Goal: Information Seeking & Learning: Learn about a topic

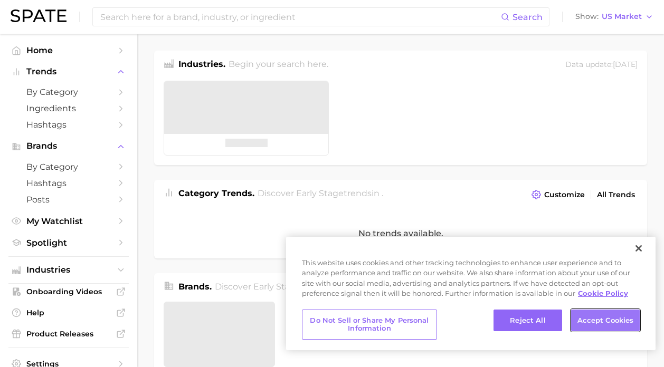
click at [611, 318] on button "Accept Cookies" at bounding box center [605, 321] width 69 height 22
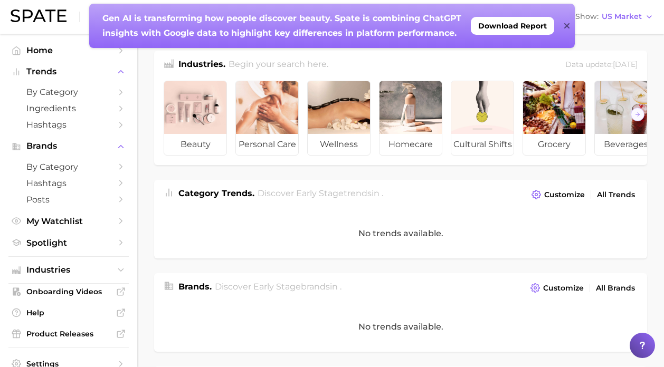
click at [567, 22] on icon at bounding box center [566, 26] width 5 height 8
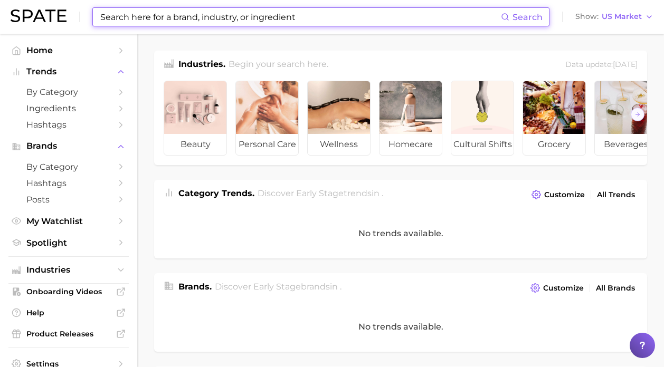
click at [427, 15] on input at bounding box center [300, 17] width 402 height 18
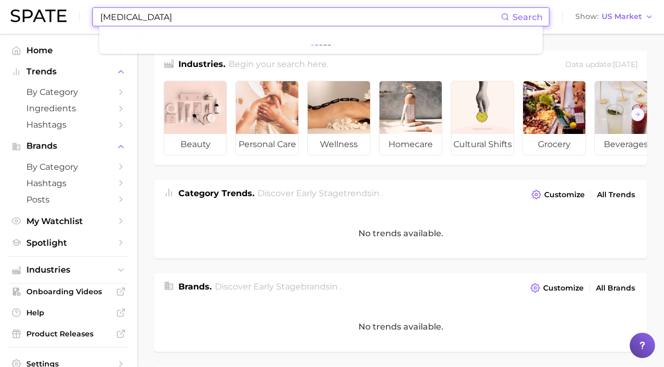
type input "[MEDICAL_DATA]"
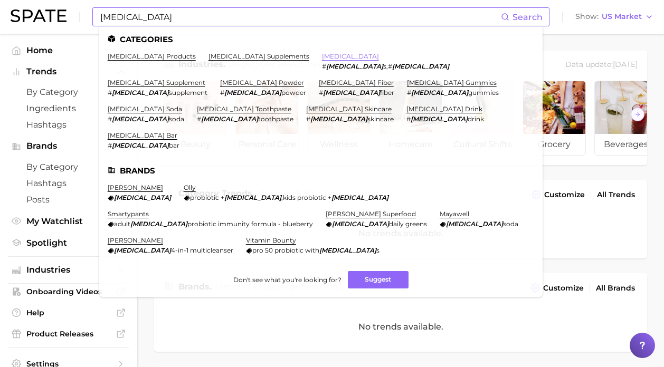
click at [322, 58] on link "[MEDICAL_DATA]" at bounding box center [350, 56] width 57 height 8
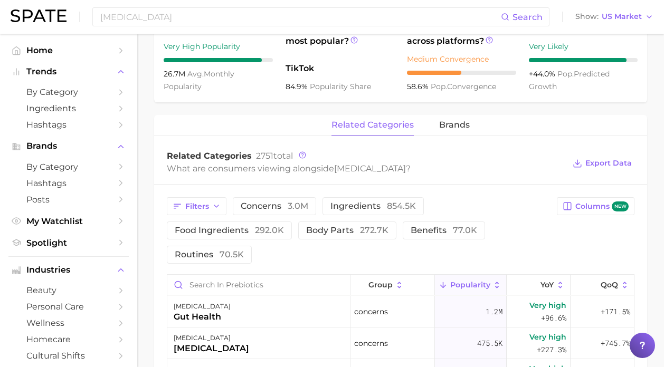
scroll to position [408, 0]
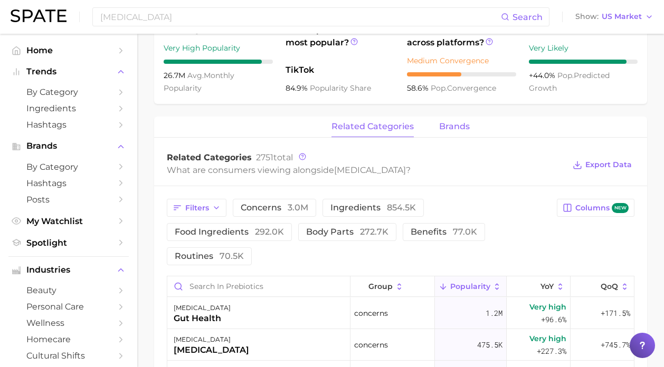
click at [450, 131] on span "brands" at bounding box center [454, 127] width 31 height 10
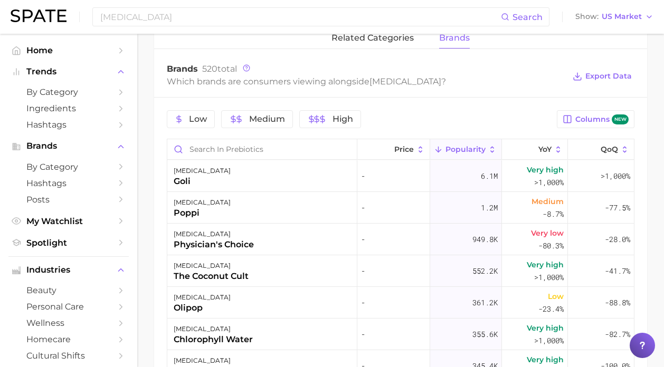
scroll to position [493, 0]
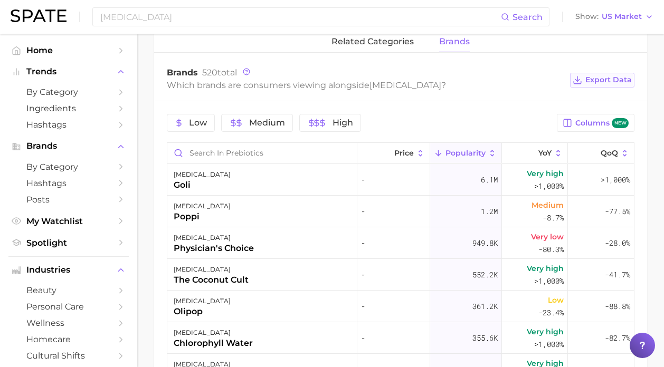
click at [599, 82] on span "Export Data" at bounding box center [608, 79] width 46 height 9
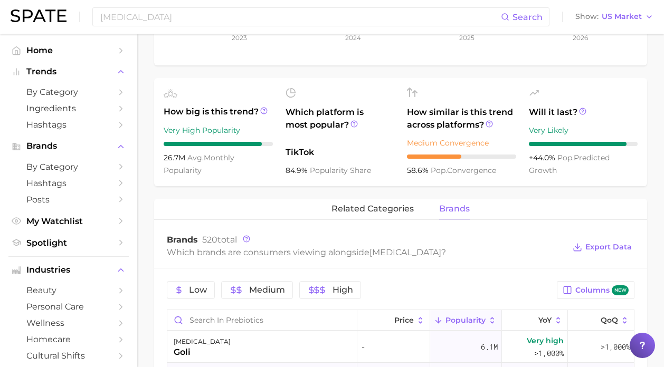
scroll to position [0, 0]
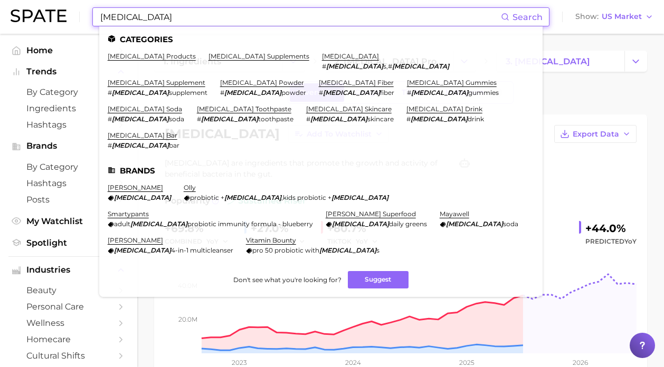
click at [195, 20] on input "[MEDICAL_DATA]" at bounding box center [300, 17] width 402 height 18
drag, startPoint x: 195, startPoint y: 20, endPoint x: 81, endPoint y: 20, distance: 114.6
click at [81, 20] on div "[MEDICAL_DATA] Search Categories [MEDICAL_DATA] products [MEDICAL_DATA] supplem…" at bounding box center [332, 17] width 643 height 34
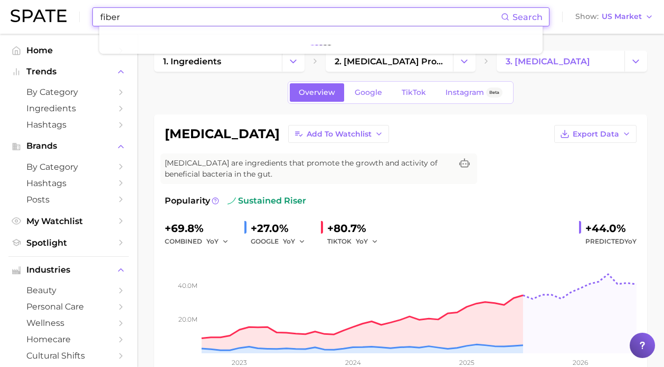
type input "fiber"
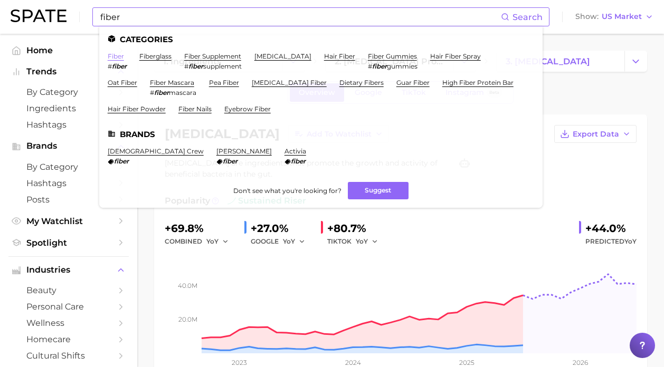
click at [118, 54] on link "fiber" at bounding box center [116, 56] width 16 height 8
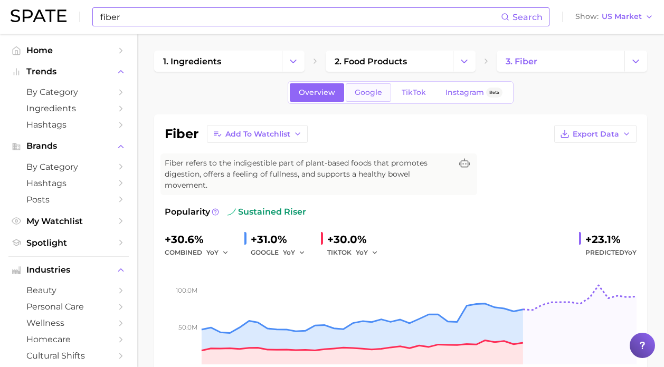
click at [368, 87] on link "Google" at bounding box center [368, 92] width 45 height 18
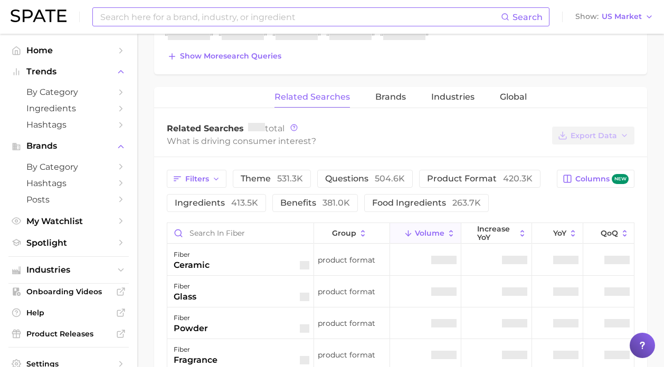
scroll to position [466, 0]
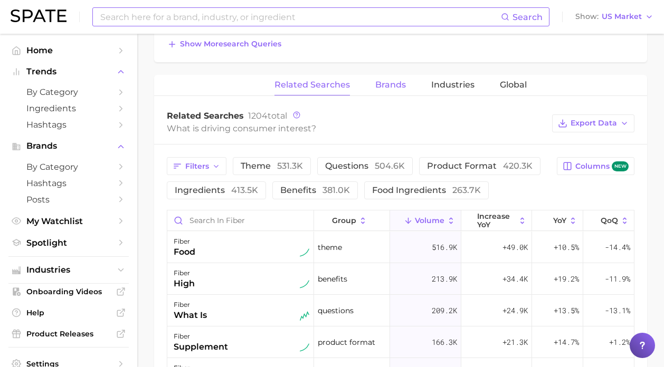
click at [390, 88] on span "Brands" at bounding box center [390, 85] width 31 height 10
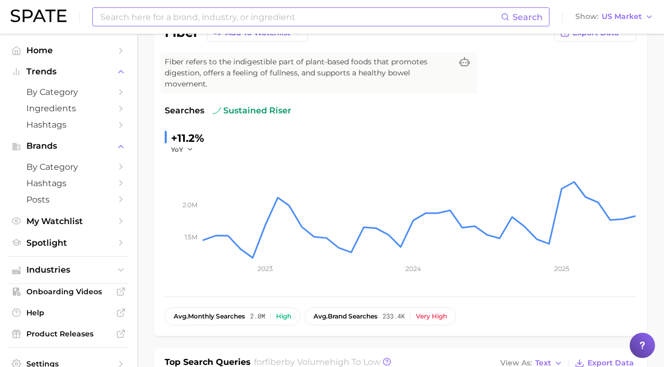
scroll to position [0, 0]
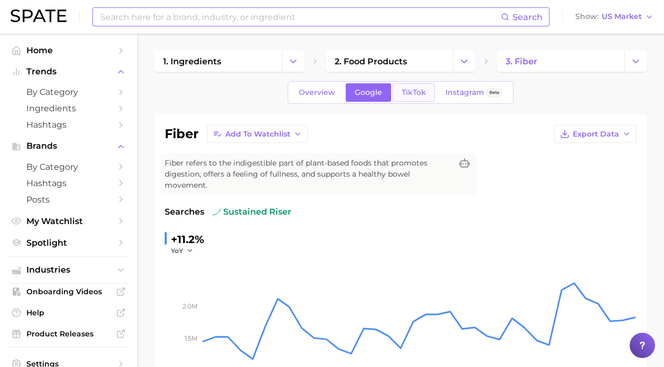
click at [418, 92] on span "TikTok" at bounding box center [414, 92] width 24 height 9
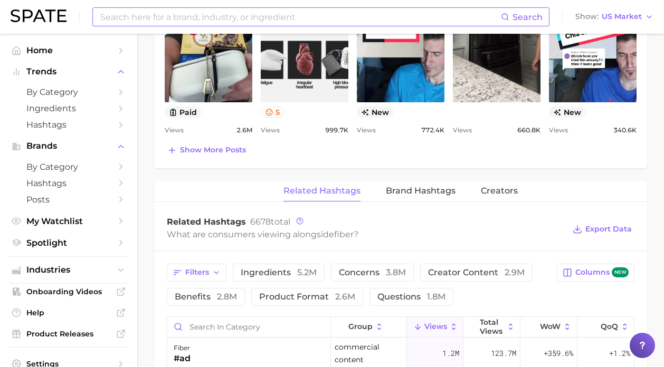
scroll to position [685, 0]
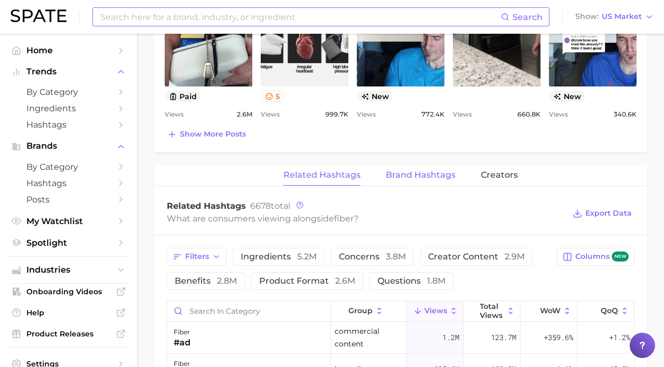
click at [402, 179] on span "Brand Hashtags" at bounding box center [421, 176] width 70 height 10
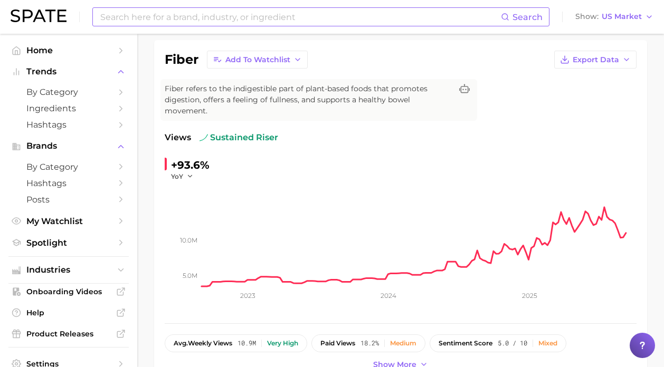
scroll to position [0, 0]
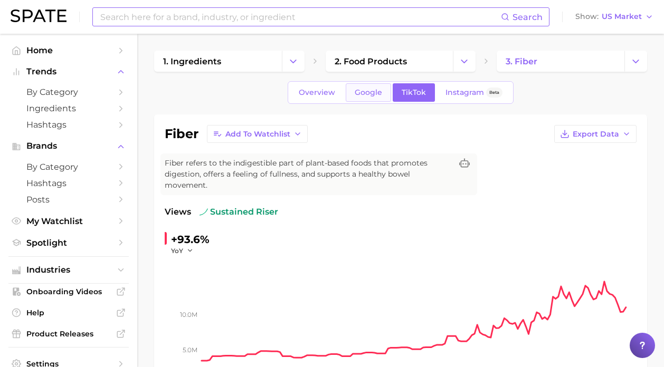
click at [387, 88] on link "Google" at bounding box center [368, 92] width 45 height 18
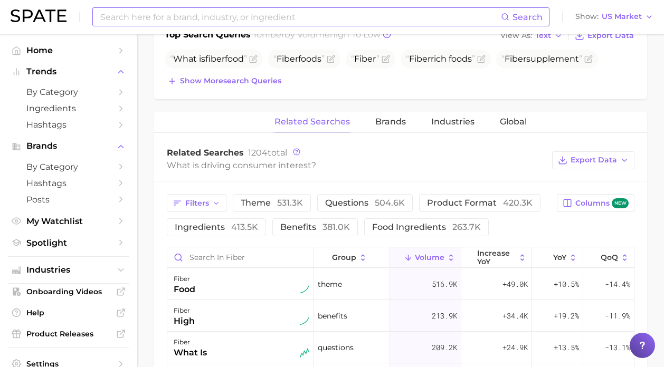
scroll to position [429, 0]
click at [395, 125] on span "Brands" at bounding box center [390, 123] width 31 height 10
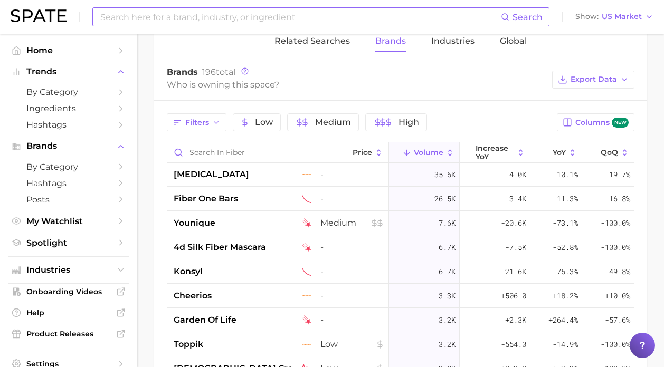
scroll to position [0, 0]
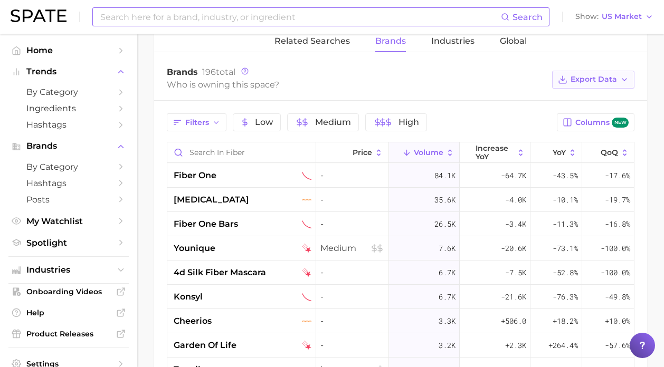
click at [575, 81] on span "Export Data" at bounding box center [594, 79] width 46 height 9
click at [570, 101] on span "Table Data CSV" at bounding box center [565, 98] width 58 height 9
